Goal: Unclear

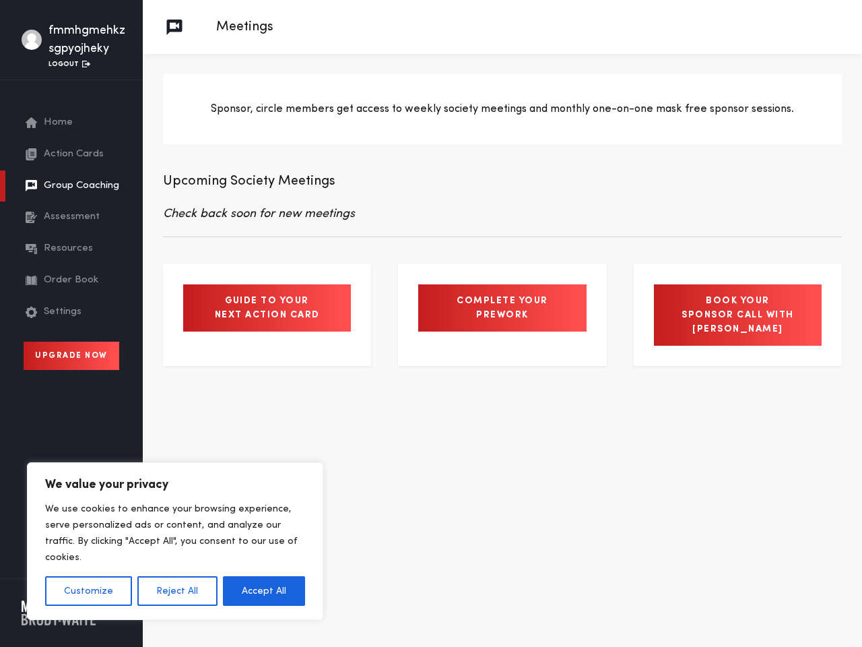
click at [88, 591] on button "Customize" at bounding box center [88, 591] width 87 height 30
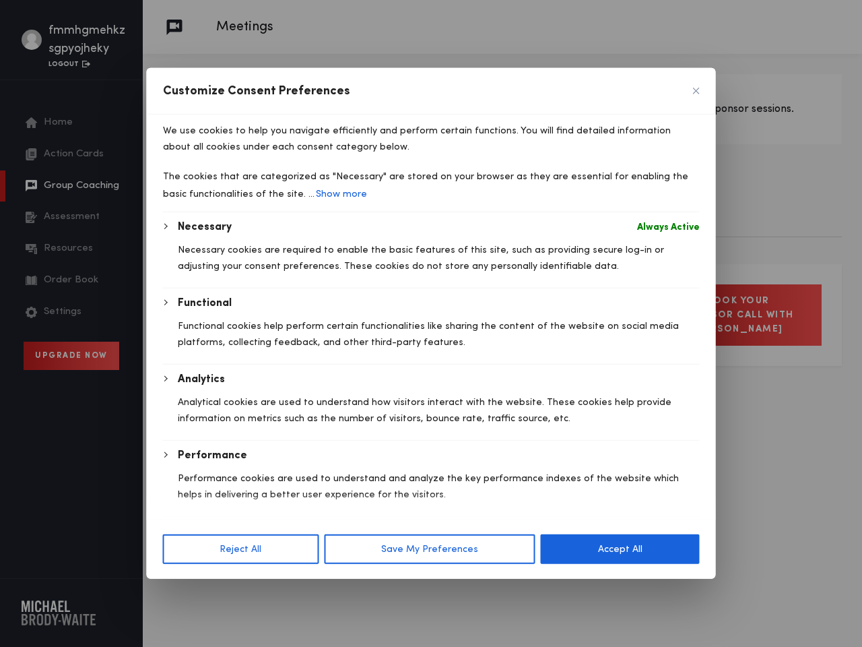
click at [177, 591] on div at bounding box center [431, 323] width 862 height 647
click at [264, 579] on div "Customize Consent Preferences We use cookies to help you navigate efficiently a…" at bounding box center [431, 323] width 569 height 511
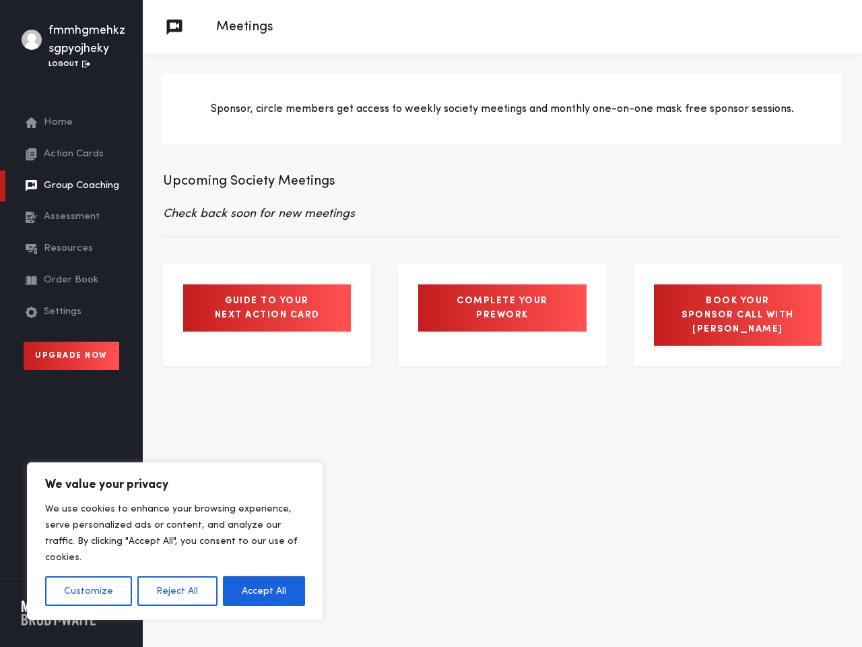
click at [88, 591] on button "Customize" at bounding box center [88, 591] width 87 height 30
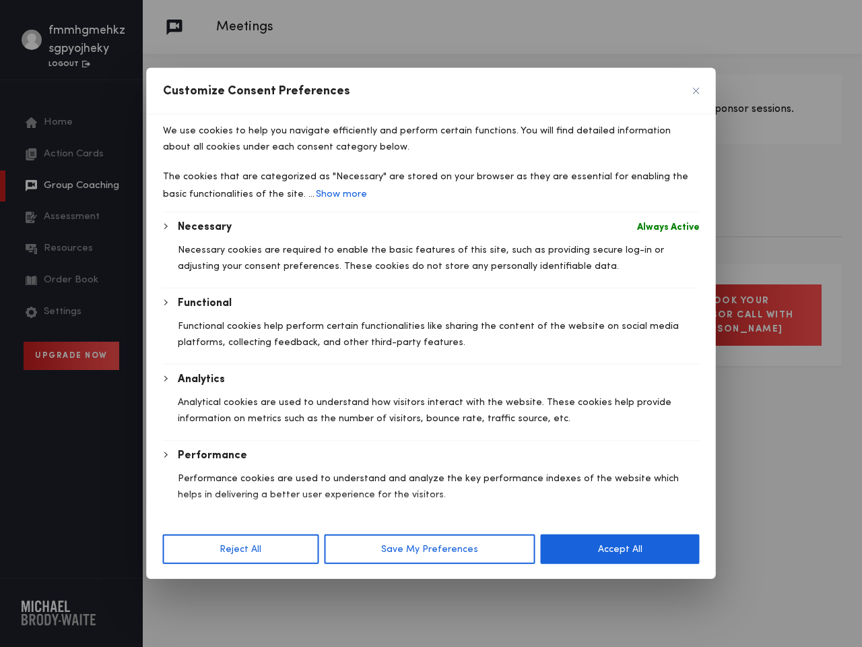
click at [177, 591] on div at bounding box center [431, 323] width 862 height 647
click at [264, 591] on div at bounding box center [431, 323] width 862 height 647
